Goal: Contribute content: Add original content to the website for others to see

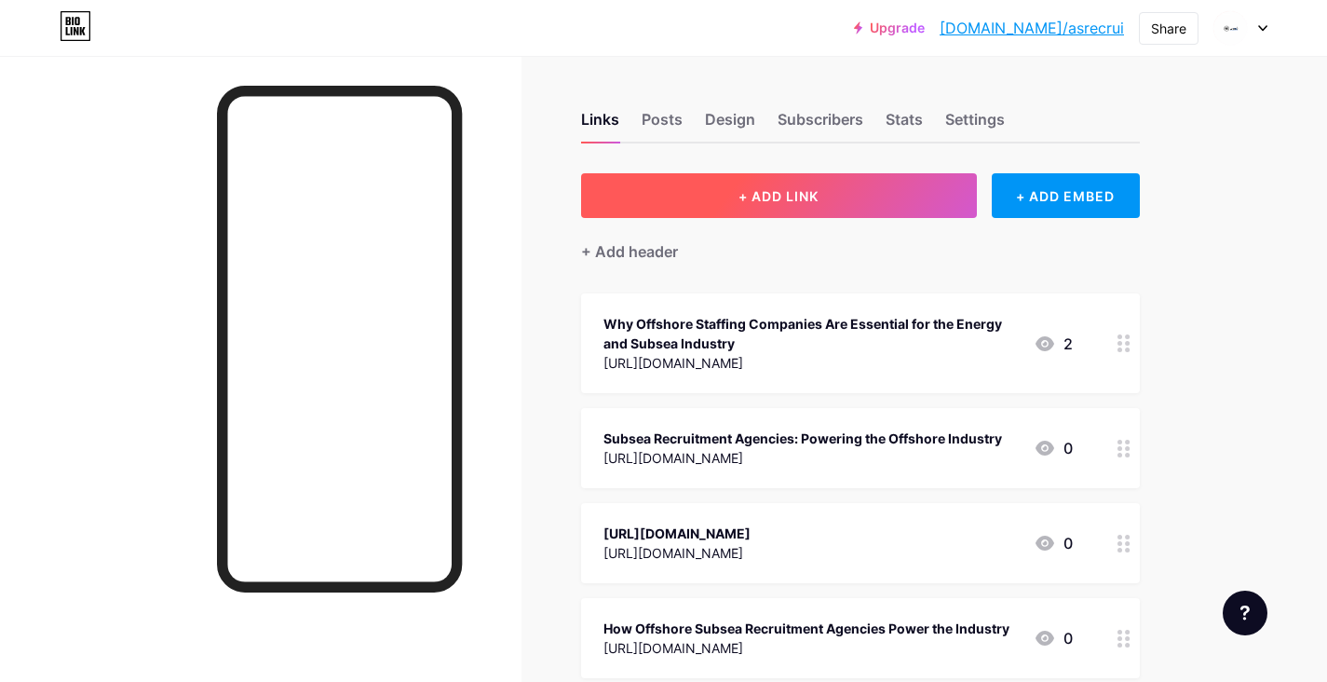
click at [889, 205] on button "+ ADD LINK" at bounding box center [779, 195] width 396 height 45
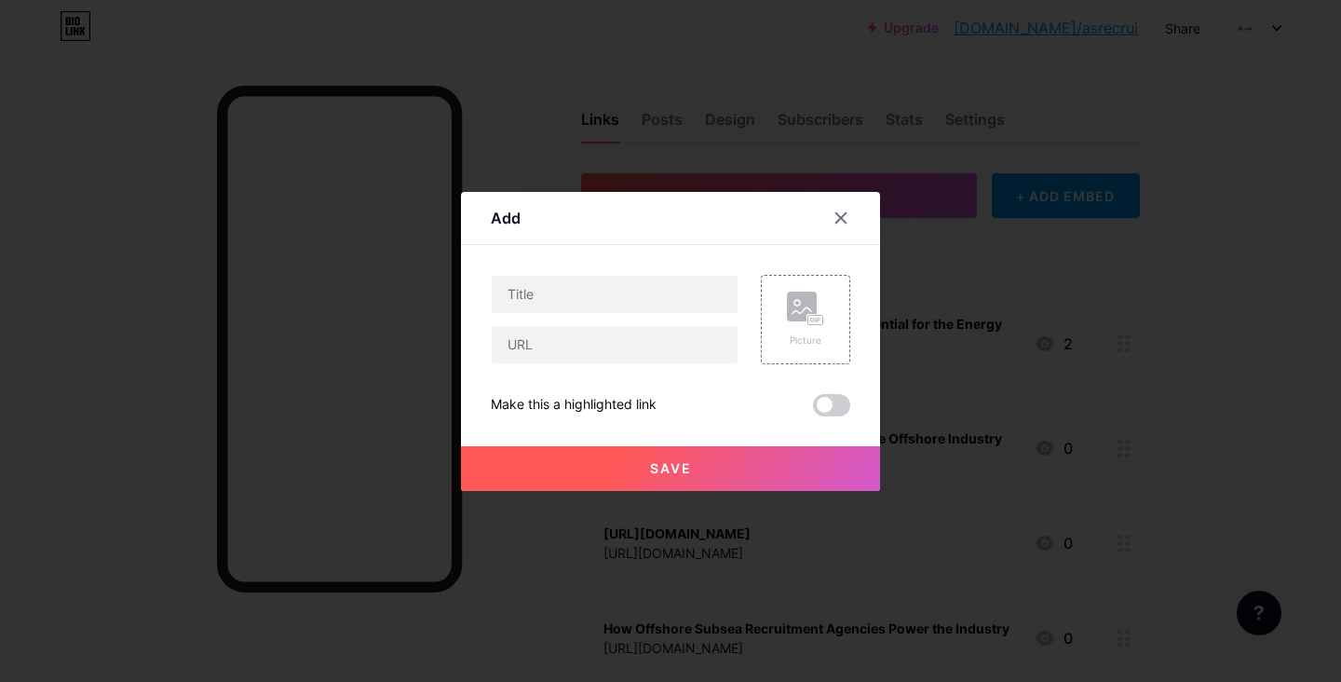
click at [644, 313] on div at bounding box center [615, 294] width 248 height 39
click at [647, 339] on input "text" at bounding box center [615, 344] width 246 height 37
paste input "[URL][DOMAIN_NAME]"
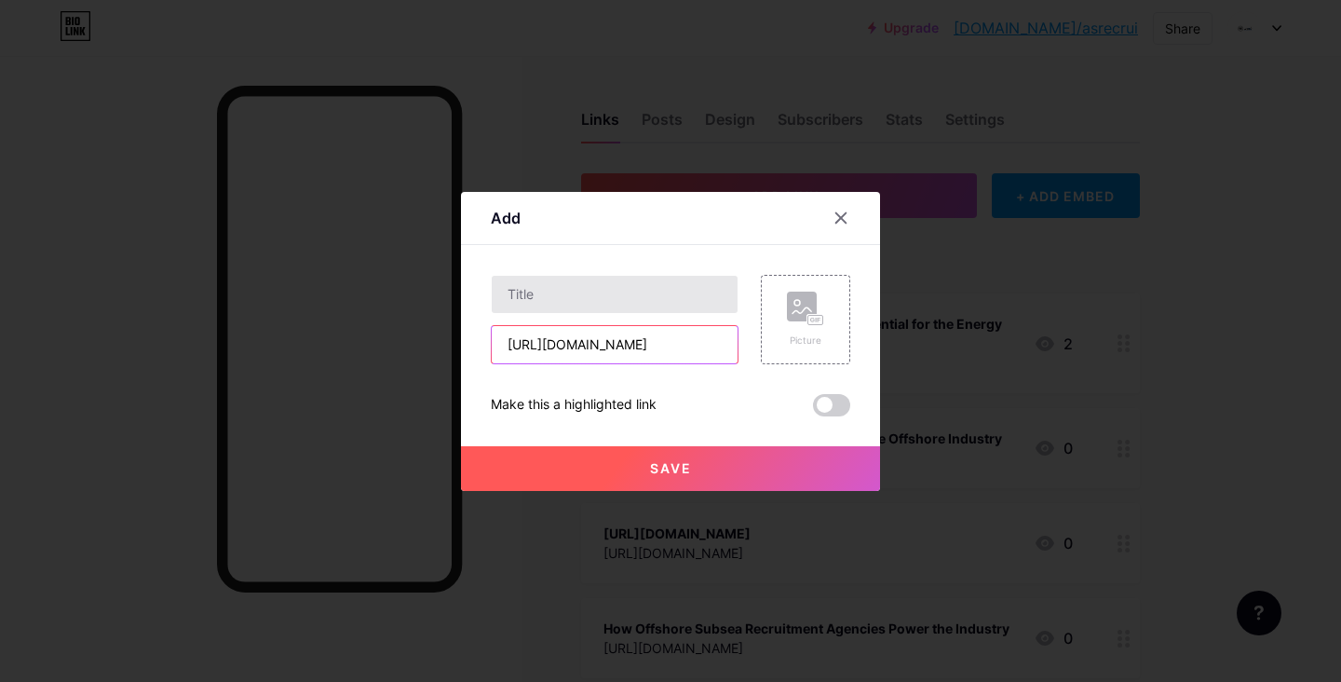
type input "[URL][DOMAIN_NAME]"
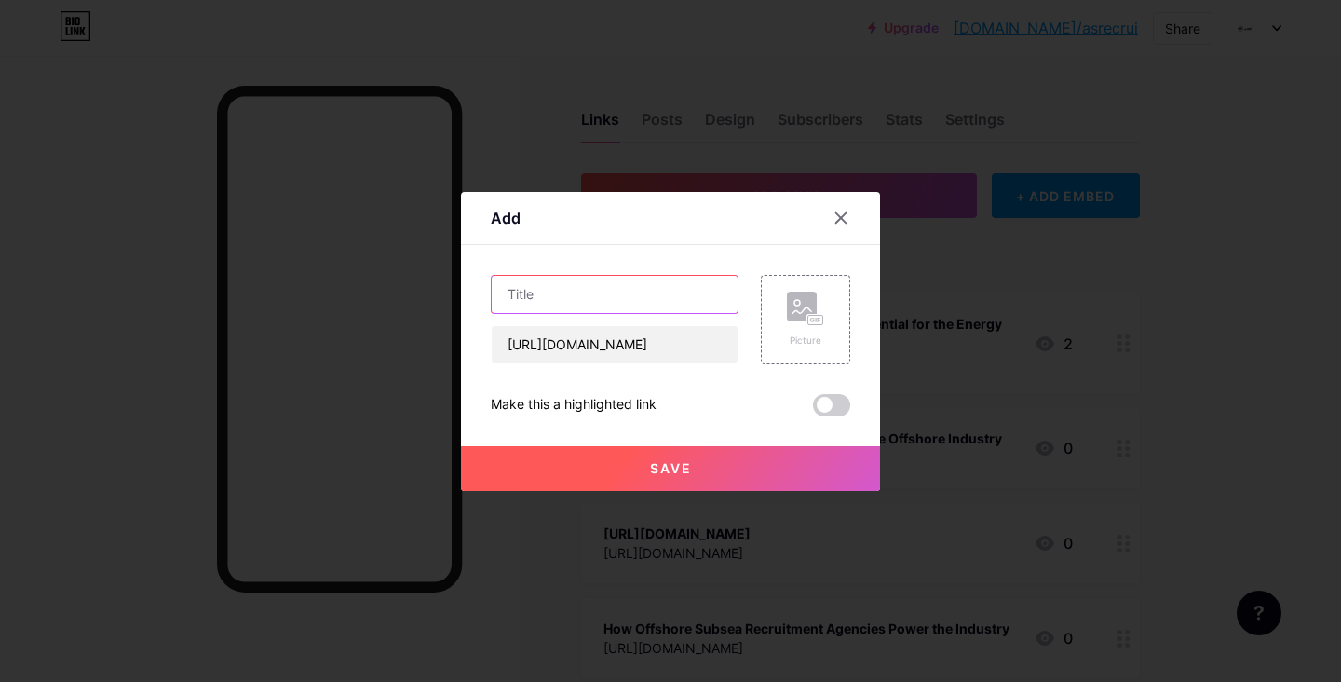
scroll to position [0, 0]
click at [703, 294] on input "text" at bounding box center [615, 294] width 246 height 37
paste input "Powering Offshore Success: The Impact of Offshore Subsea Job Recruitment Agenci…"
type input "Powering Offshore Success: The Impact of Offshore Subsea Job Recruitment Agenci…"
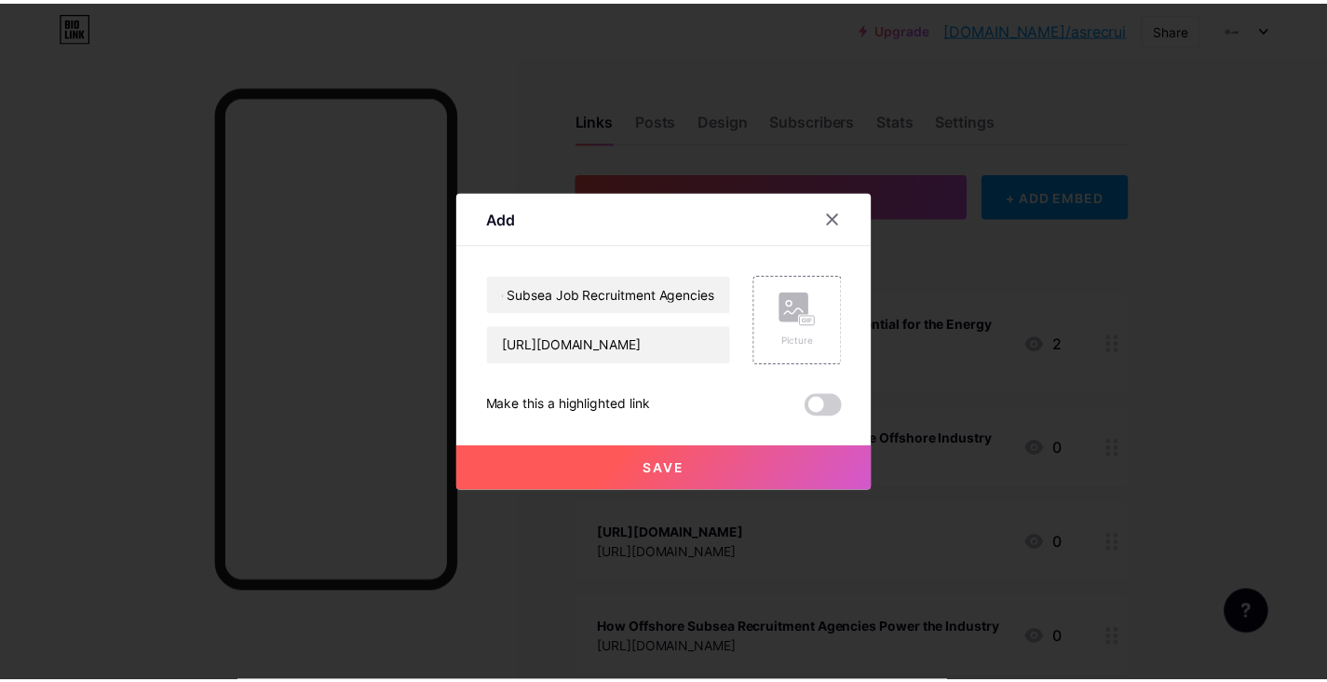
scroll to position [0, 0]
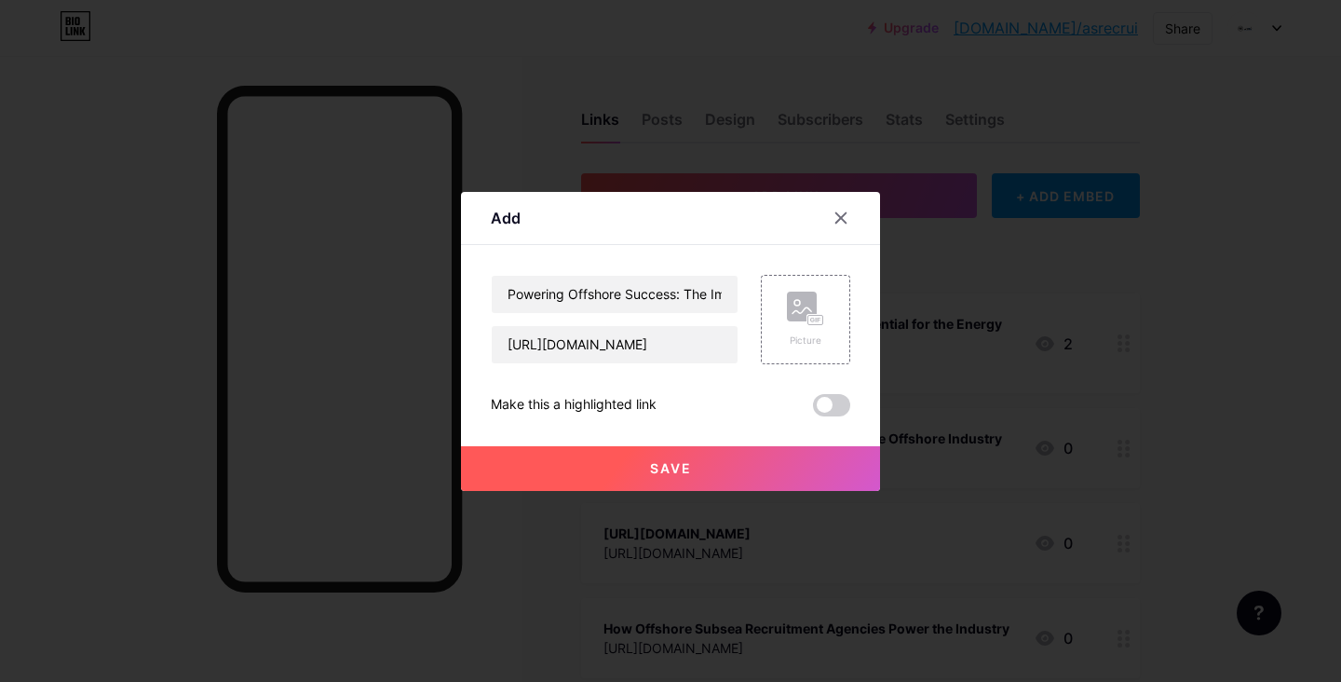
click at [714, 463] on button "Save" at bounding box center [670, 468] width 419 height 45
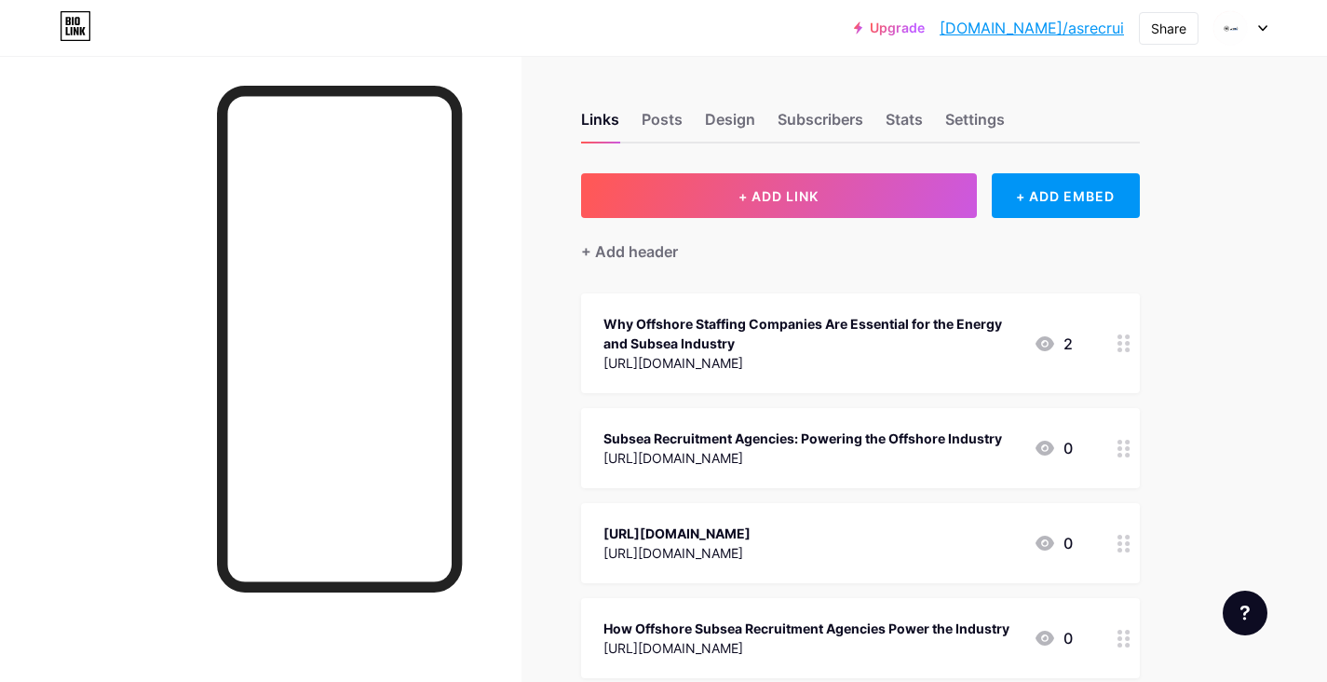
click at [1085, 31] on link "[DOMAIN_NAME]/asrecrui" at bounding box center [1032, 28] width 184 height 22
